Goal: Transaction & Acquisition: Download file/media

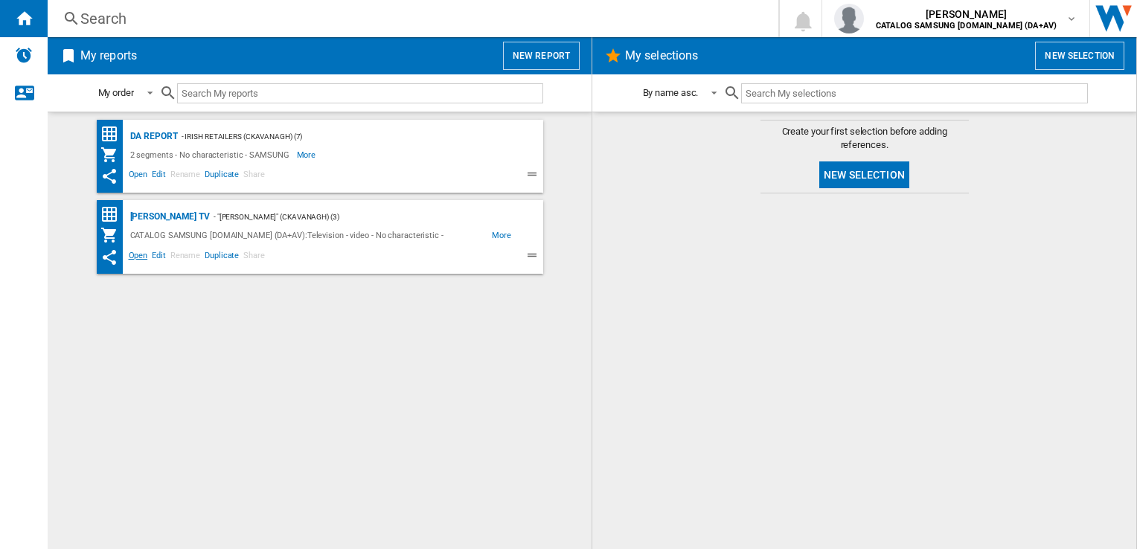
click at [136, 257] on span "Open" at bounding box center [139, 258] width 24 height 18
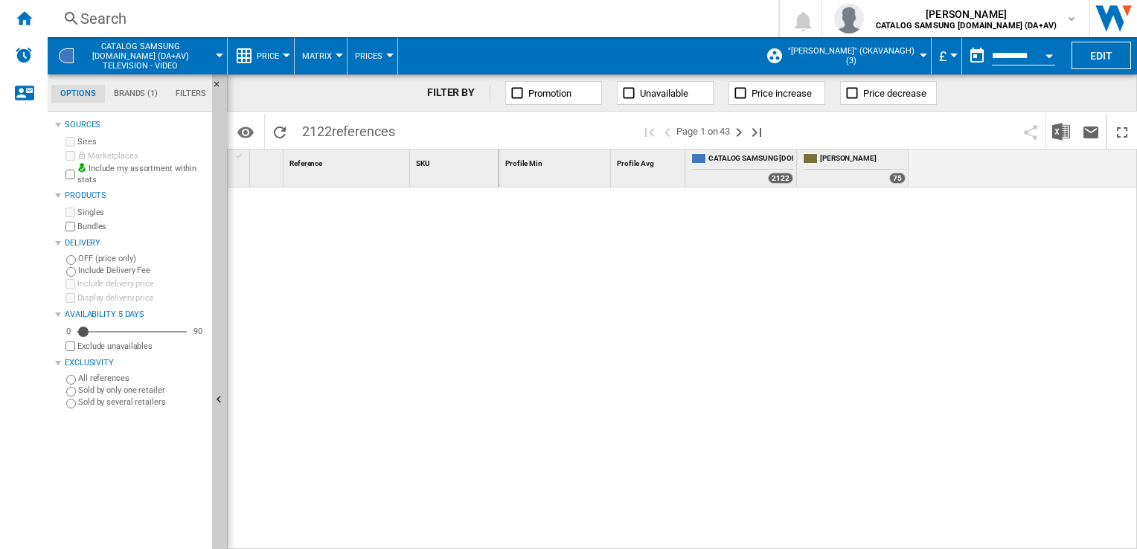
click at [91, 223] on label "Bundles" at bounding box center [141, 226] width 129 height 11
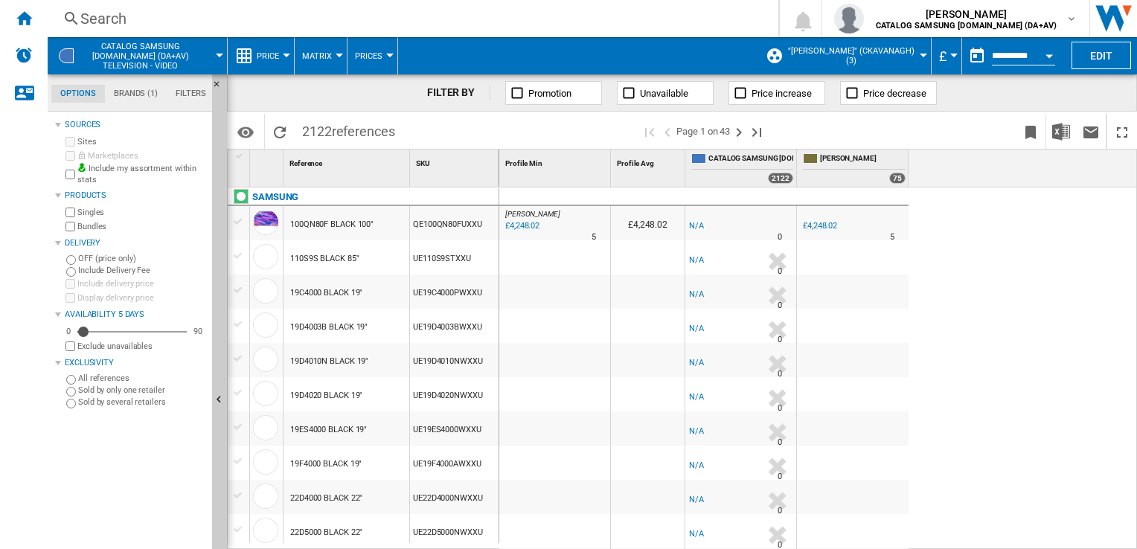
click at [951, 55] on div "Currency" at bounding box center [953, 56] width 7 height 4
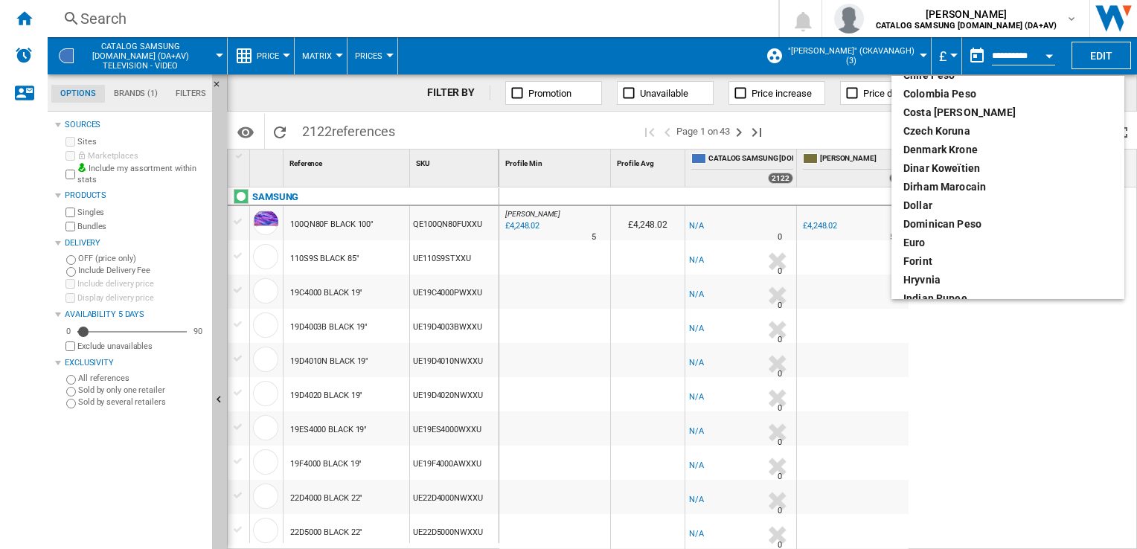
scroll to position [223, 0]
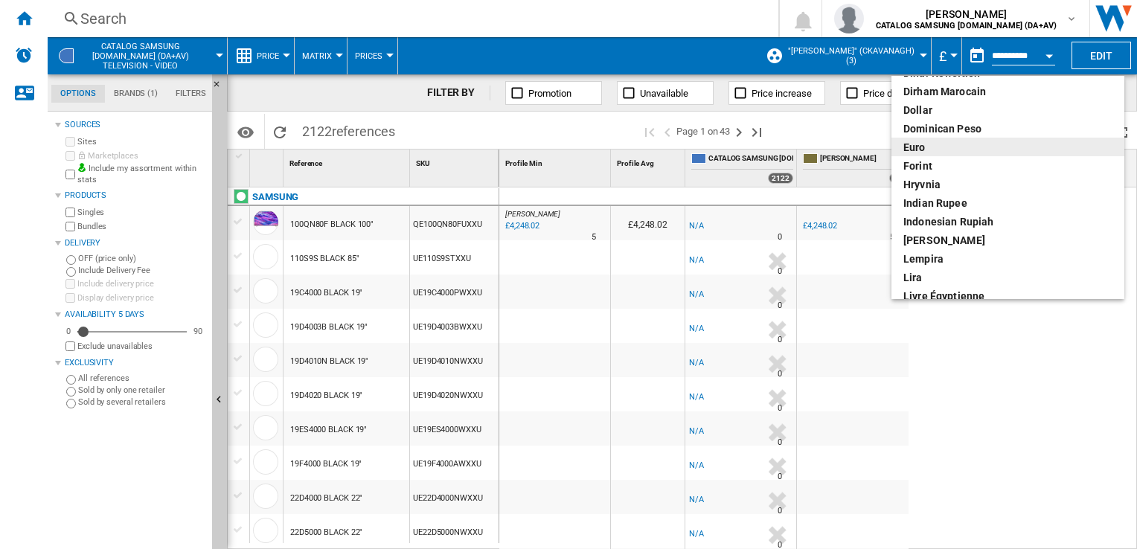
click at [920, 147] on div "euro" at bounding box center [1008, 147] width 209 height 15
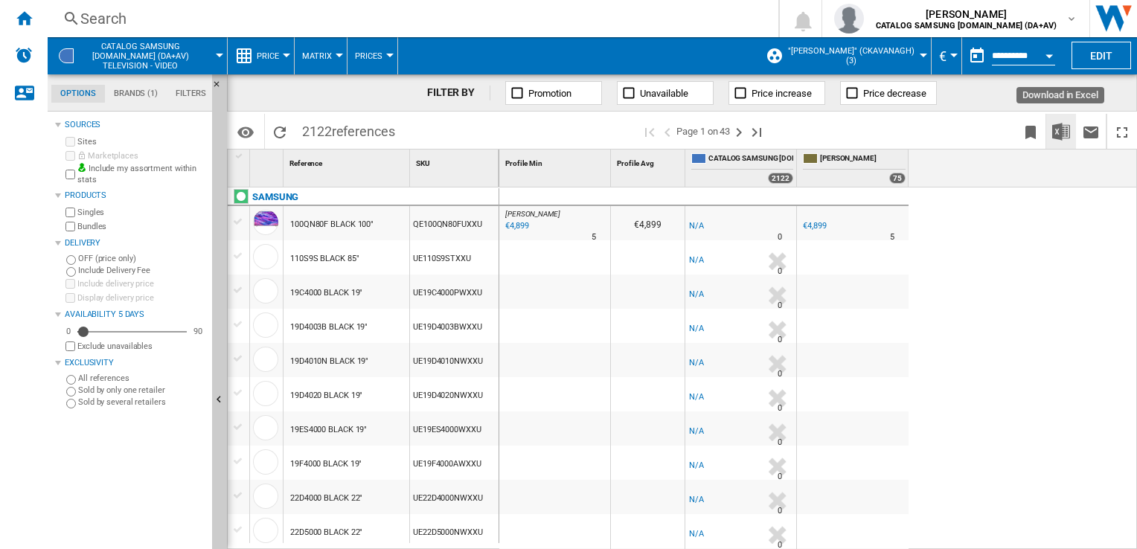
click at [1061, 129] on img "Download in Excel" at bounding box center [1061, 132] width 18 height 18
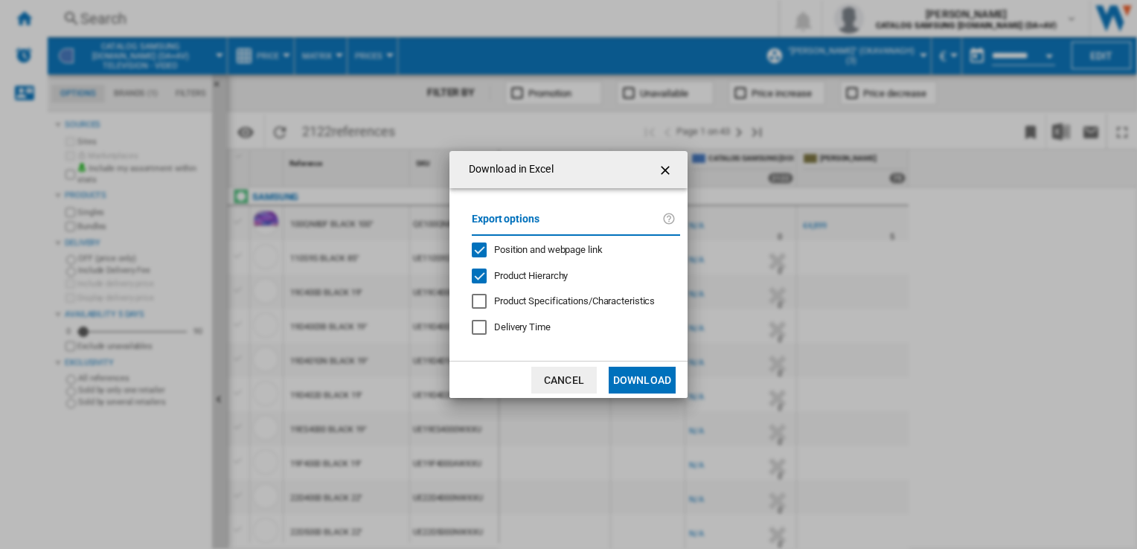
click at [650, 374] on button "Download" at bounding box center [642, 380] width 67 height 27
